Goal: Information Seeking & Learning: Learn about a topic

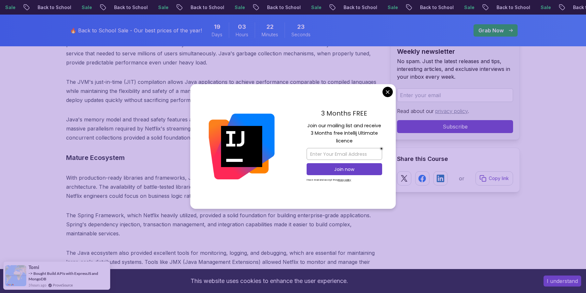
scroll to position [1389, 0]
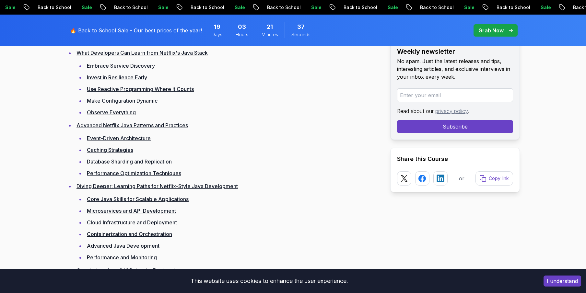
scroll to position [728, 0]
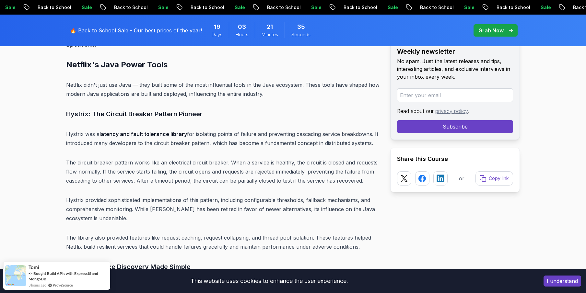
scroll to position [3354, 0]
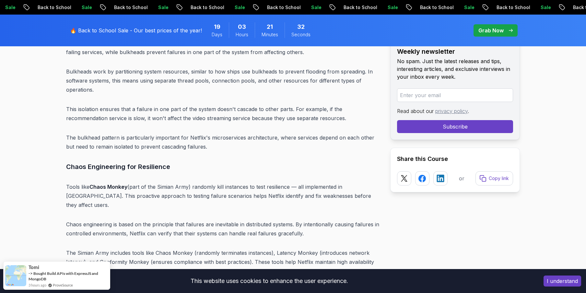
click at [239, 105] on p "This isolation ensures that a failure in one part of the system doesn't cascade…" at bounding box center [223, 114] width 314 height 18
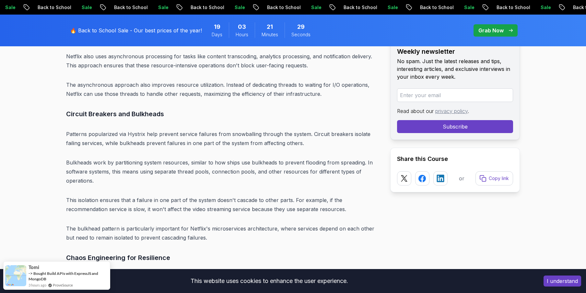
scroll to position [3276, 0]
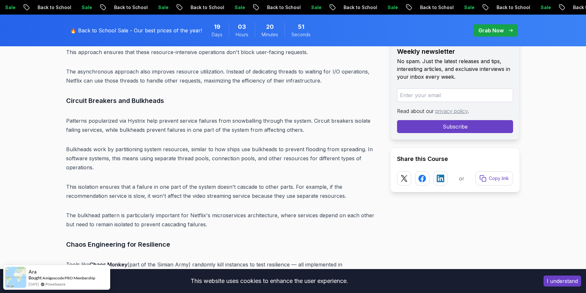
click at [79, 145] on p "Bulkheads work by partitioning system resources, similar to how ships use bulkh…" at bounding box center [223, 158] width 314 height 27
click at [264, 145] on p "Bulkheads work by partitioning system resources, similar to how ships use bulkh…" at bounding box center [223, 158] width 314 height 27
click at [301, 116] on p "Patterns popularized via Hystrix help prevent service failures from snowballing…" at bounding box center [223, 125] width 314 height 18
click at [292, 145] on p "Bulkheads work by partitioning system resources, similar to how ships use bulkh…" at bounding box center [223, 158] width 314 height 27
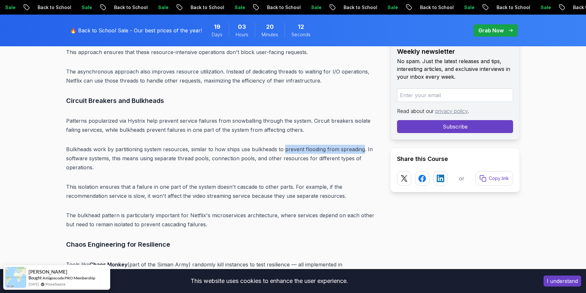
drag, startPoint x: 292, startPoint y: 130, endPoint x: 349, endPoint y: 130, distance: 57.4
click at [349, 145] on p "Bulkheads work by partitioning system resources, similar to how ships use bulkh…" at bounding box center [223, 158] width 314 height 27
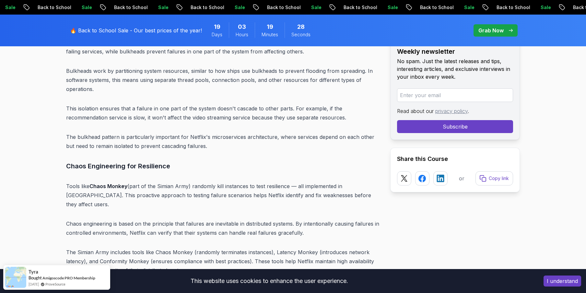
scroll to position [3392, 0]
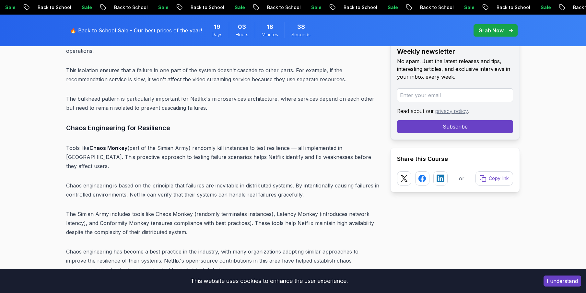
click at [71, 210] on p "The Simian Army includes tools like Chaos Monkey (randomly terminates instances…" at bounding box center [223, 223] width 314 height 27
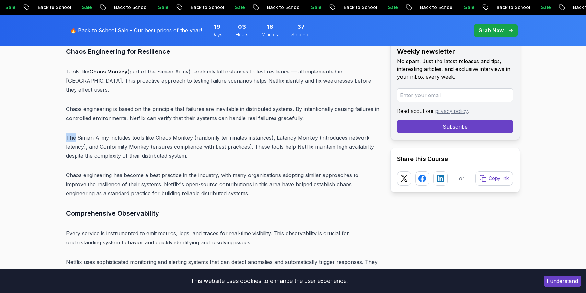
scroll to position [3470, 0]
click at [292, 132] on p "The Simian Army includes tools like Chaos Monkey (randomly terminates instances…" at bounding box center [223, 145] width 314 height 27
click at [77, 132] on p "The Simian Army includes tools like Chaos Monkey (randomly terminates instances…" at bounding box center [223, 145] width 314 height 27
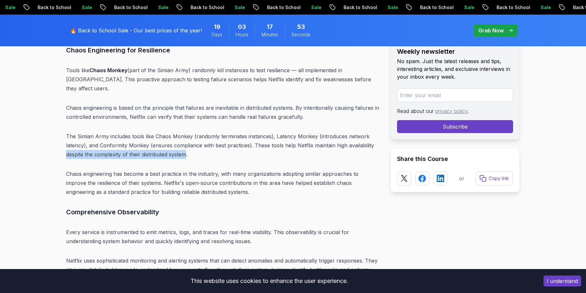
drag, startPoint x: 77, startPoint y: 127, endPoint x: 174, endPoint y: 129, distance: 97.3
click at [174, 132] on p "The Simian Army includes tools like Chaos Monkey (randomly terminates instances…" at bounding box center [223, 145] width 314 height 27
click at [209, 170] on p "Chaos engineering has become a best practice in the industry, with many organiz…" at bounding box center [223, 183] width 314 height 27
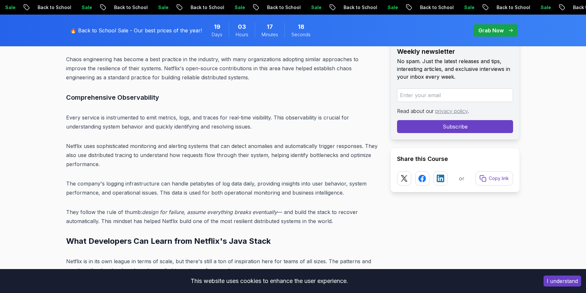
scroll to position [3587, 0]
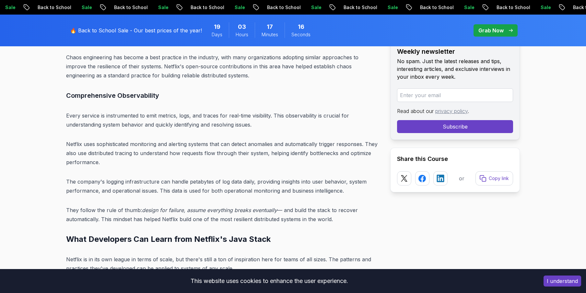
click at [84, 90] on h3 "Comprehensive Observability" at bounding box center [223, 95] width 314 height 10
click at [137, 111] on p "Every service is instrumented to emit metrics, logs, and traces for real-time v…" at bounding box center [223, 120] width 314 height 18
click at [143, 111] on p "Every service is instrumented to emit metrics, logs, and traces for real-time v…" at bounding box center [223, 120] width 314 height 18
drag, startPoint x: 143, startPoint y: 88, endPoint x: 169, endPoint y: 89, distance: 25.6
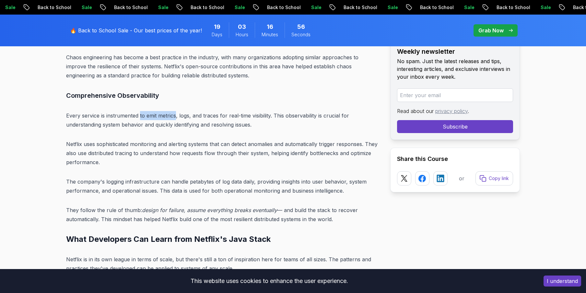
click at [169, 111] on p "Every service is instrumented to emit metrics, logs, and traces for real-time v…" at bounding box center [223, 120] width 314 height 18
click at [197, 140] on p "Netflix uses sophisticated monitoring and alerting systems that can detect anom…" at bounding box center [223, 153] width 314 height 27
click at [76, 234] on h2 "What Developers Can Learn from Netflix's Java Stack" at bounding box center [223, 239] width 314 height 10
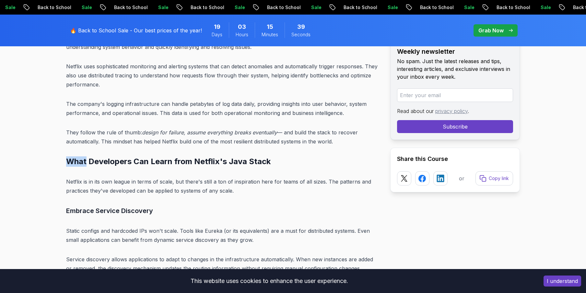
scroll to position [3704, 0]
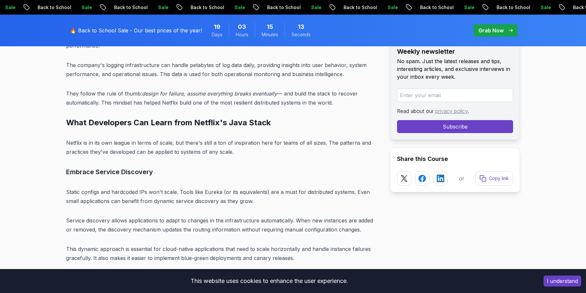
click at [78, 167] on h3 "Embrace Service Discovery" at bounding box center [223, 172] width 314 height 10
click at [85, 167] on h3 "Embrace Service Discovery" at bounding box center [223, 172] width 314 height 10
drag, startPoint x: 85, startPoint y: 144, endPoint x: 151, endPoint y: 139, distance: 65.9
click at [136, 167] on h3 "Embrace Service Discovery" at bounding box center [223, 172] width 314 height 10
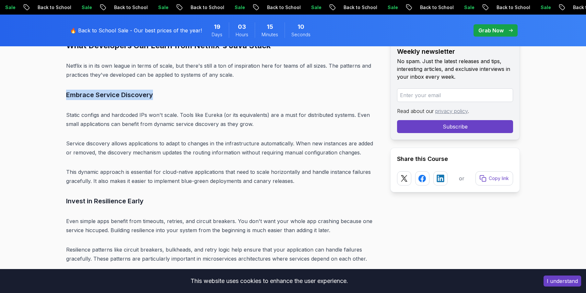
scroll to position [3781, 0]
